Goal: Transaction & Acquisition: Purchase product/service

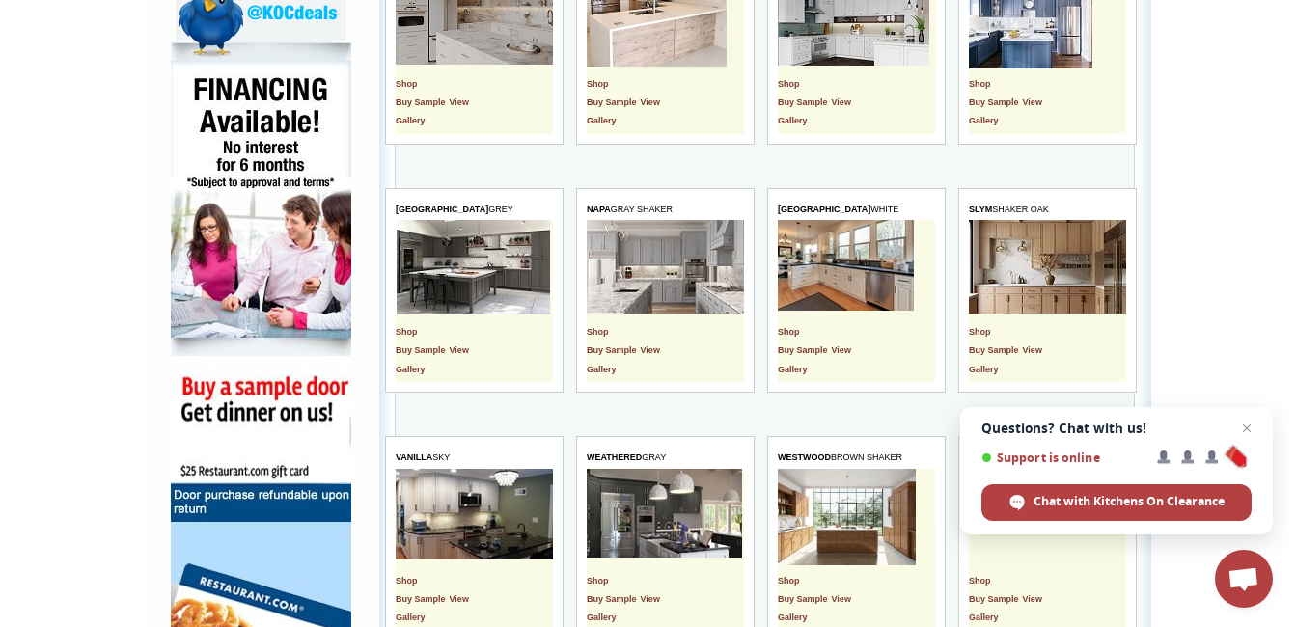
scroll to position [1176, 0]
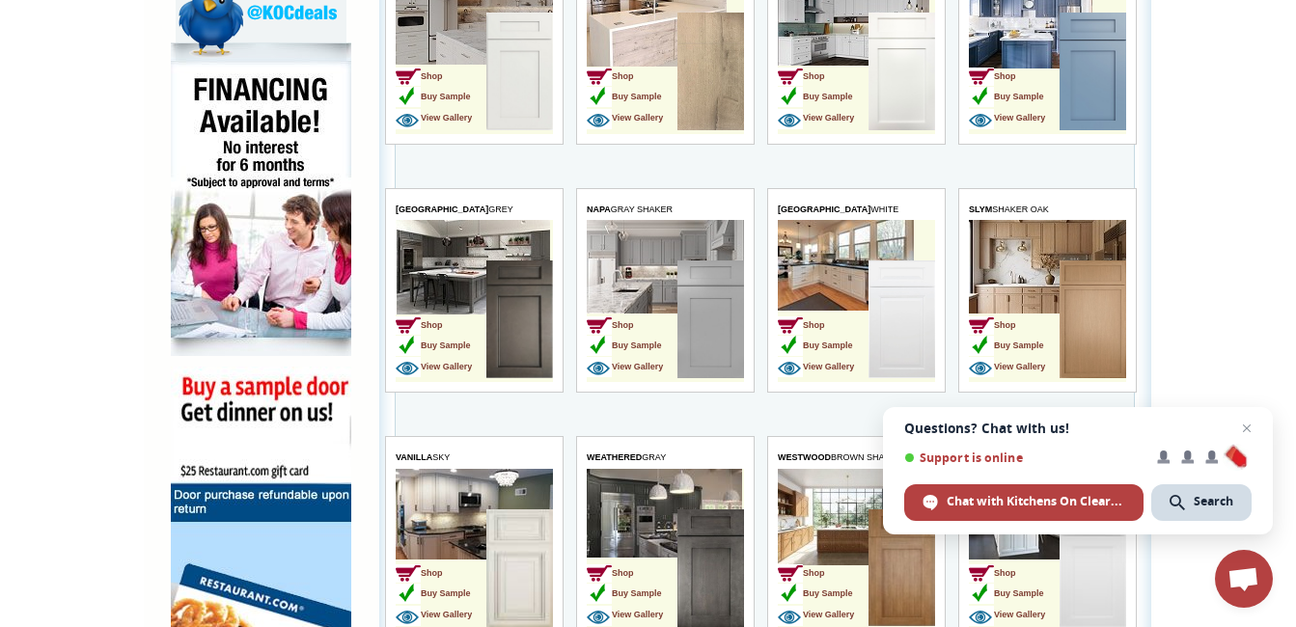
click at [236, 270] on img at bounding box center [261, 199] width 180 height 314
click at [209, 98] on img at bounding box center [261, 199] width 180 height 314
click at [209, 231] on img at bounding box center [261, 199] width 180 height 314
click at [232, 150] on img at bounding box center [261, 199] width 180 height 314
click at [237, 211] on img at bounding box center [261, 199] width 180 height 314
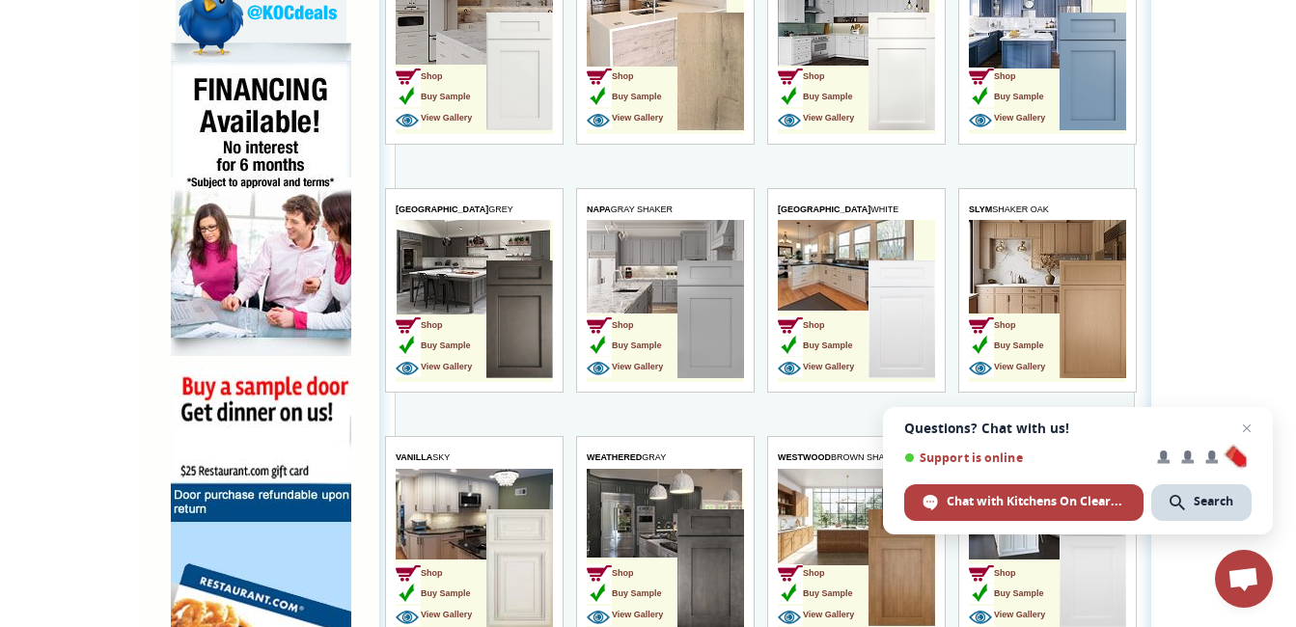
scroll to position [1185, 0]
